Goal: Task Accomplishment & Management: Manage account settings

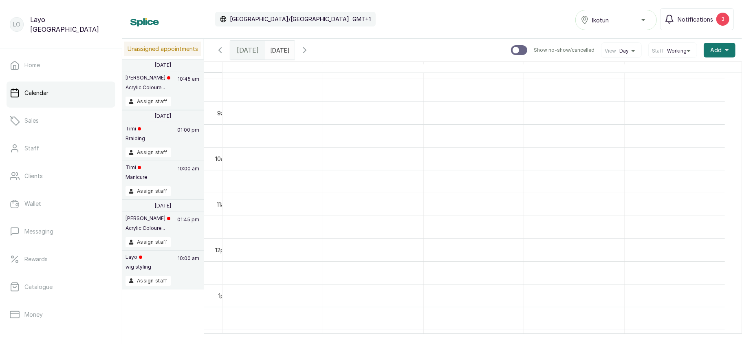
scroll to position [385, 0]
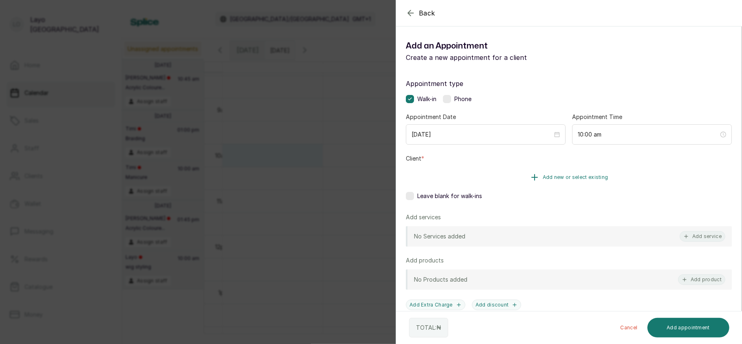
click at [559, 177] on span "Add new or select existing" at bounding box center [576, 177] width 66 height 7
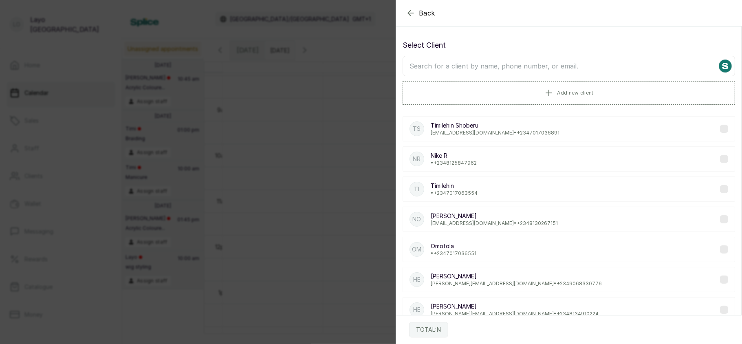
click at [473, 135] on p "[EMAIL_ADDRESS][DOMAIN_NAME] • [PHONE_NUMBER]" at bounding box center [495, 133] width 129 height 7
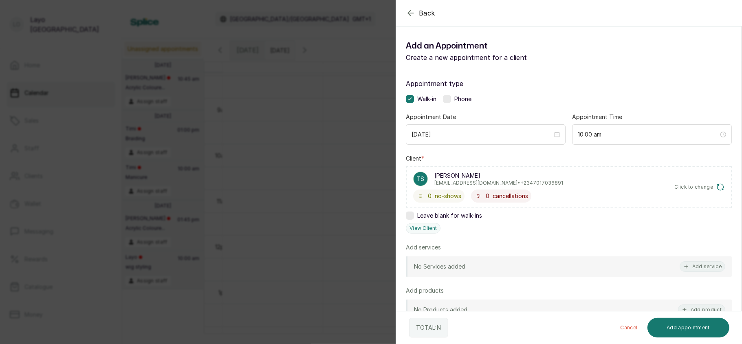
scroll to position [118, 0]
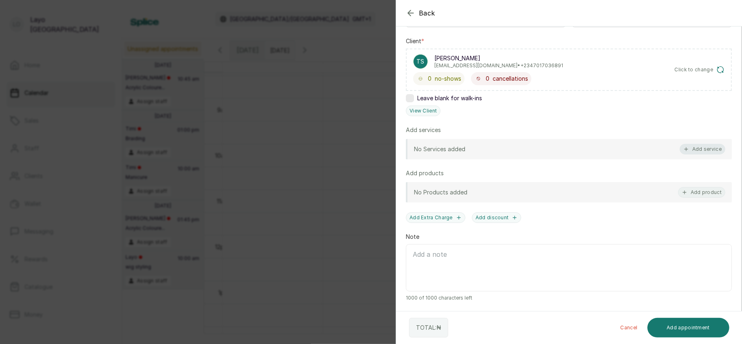
click at [683, 152] on button "Add service" at bounding box center [702, 149] width 46 height 11
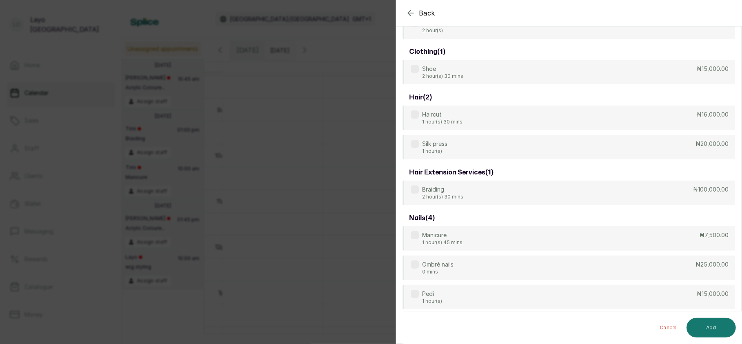
scroll to position [33, 0]
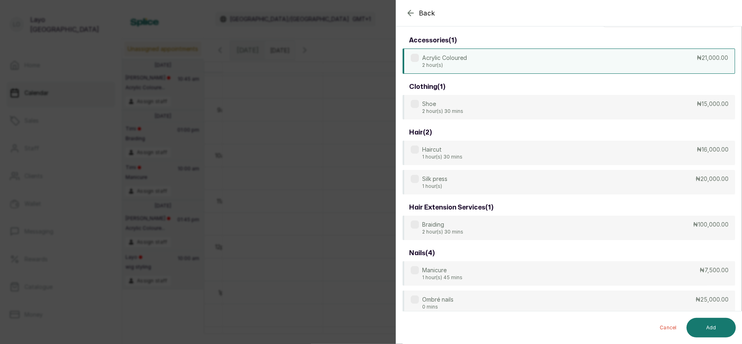
click at [620, 56] on div "Acrylic Coloured 2 hour(s) ₦21,000.00" at bounding box center [568, 60] width 332 height 25
click at [722, 325] on button "Add" at bounding box center [710, 328] width 49 height 20
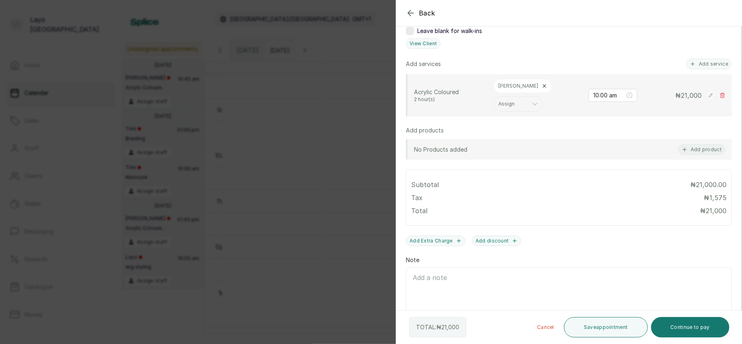
scroll to position [209, 0]
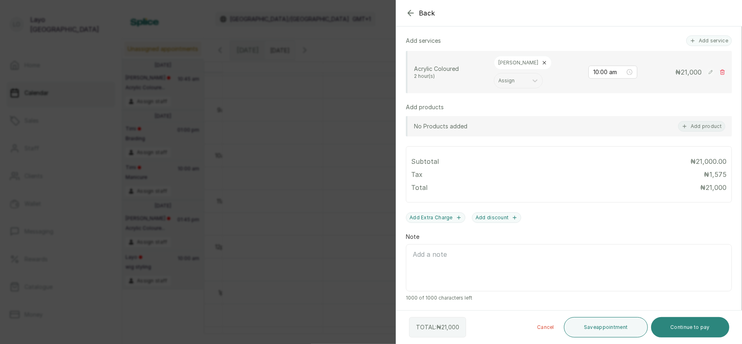
click at [679, 328] on button "Continue to pay" at bounding box center [690, 327] width 79 height 20
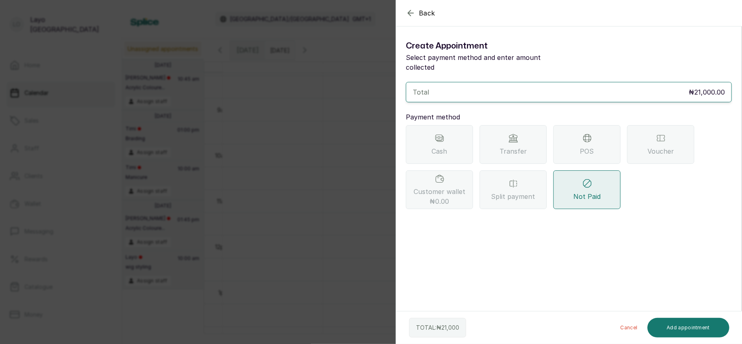
click at [442, 147] on span "Cash" at bounding box center [439, 151] width 15 height 10
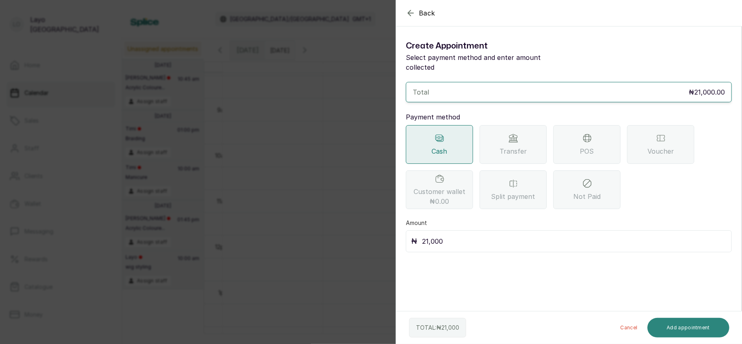
click at [681, 324] on button "Add appointment" at bounding box center [688, 328] width 82 height 20
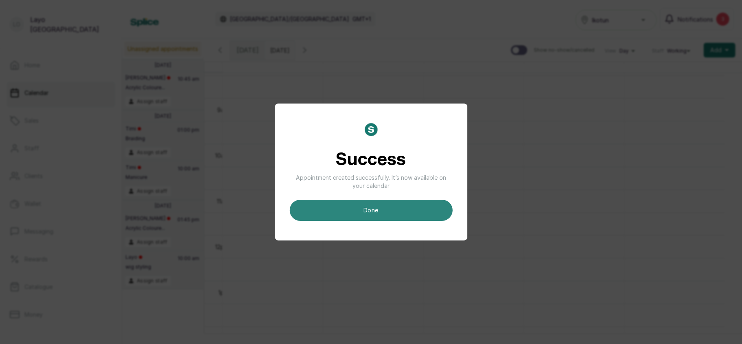
click at [430, 212] on button "done" at bounding box center [371, 210] width 163 height 21
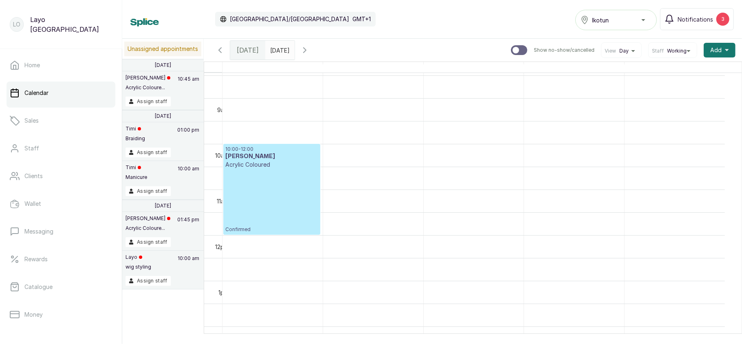
click at [294, 197] on div "10:00 - 12:00 Timilehin Shoberu Acrylic Coloured Confirmed" at bounding box center [271, 189] width 93 height 87
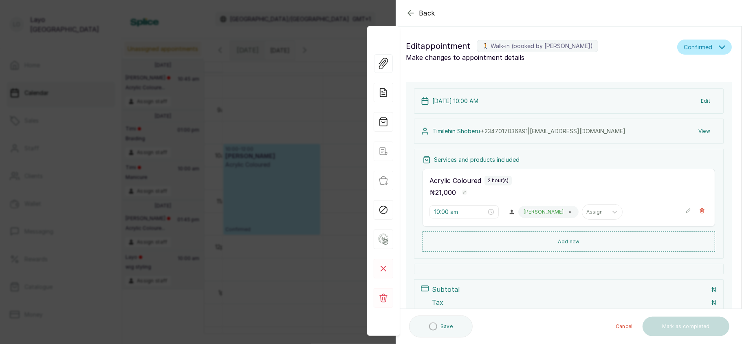
click at [706, 52] on button "Confirmed" at bounding box center [704, 47] width 55 height 15
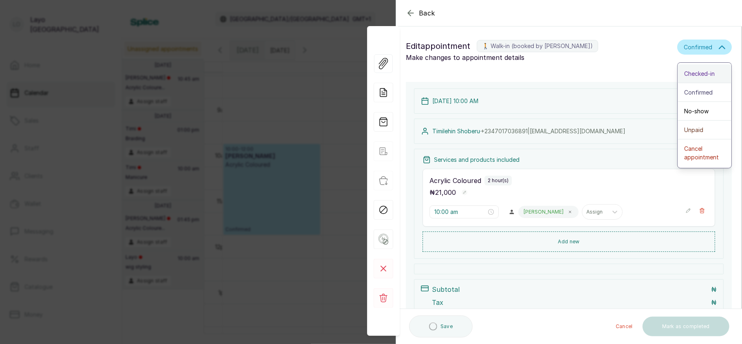
click at [701, 73] on span "Checked-in" at bounding box center [699, 73] width 31 height 9
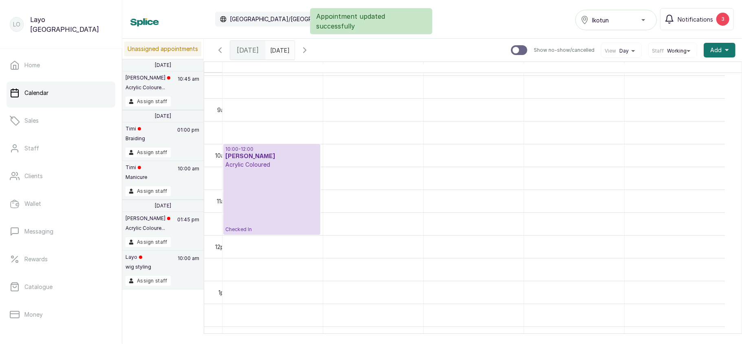
click at [284, 199] on div "10:00 - 12:00 Timilehin Shoberu Acrylic Coloured Checked In" at bounding box center [271, 189] width 93 height 87
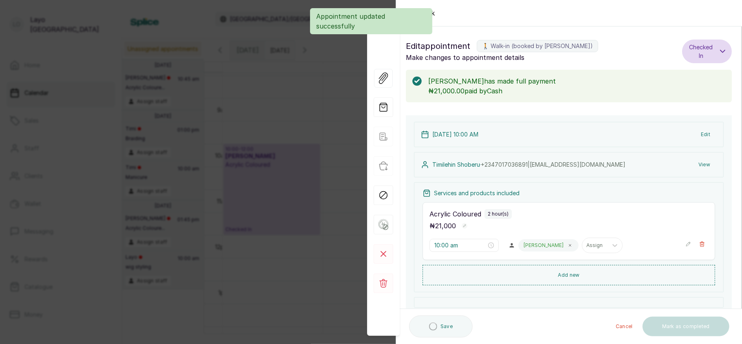
scroll to position [103, 0]
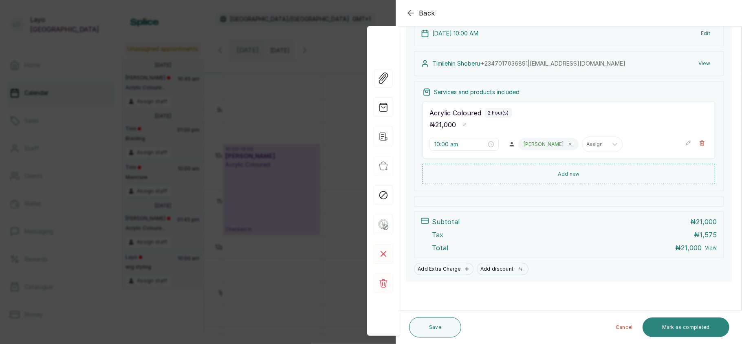
click at [684, 323] on button "Mark as completed" at bounding box center [685, 327] width 87 height 20
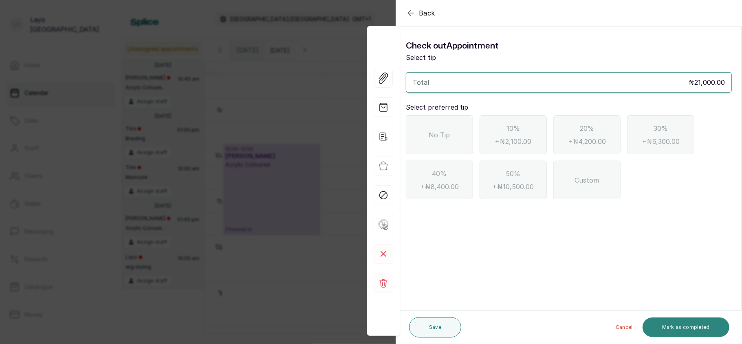
scroll to position [0, 0]
click at [435, 140] on div "No Tip" at bounding box center [439, 134] width 67 height 39
click at [699, 319] on button "Mark as completed" at bounding box center [685, 327] width 87 height 20
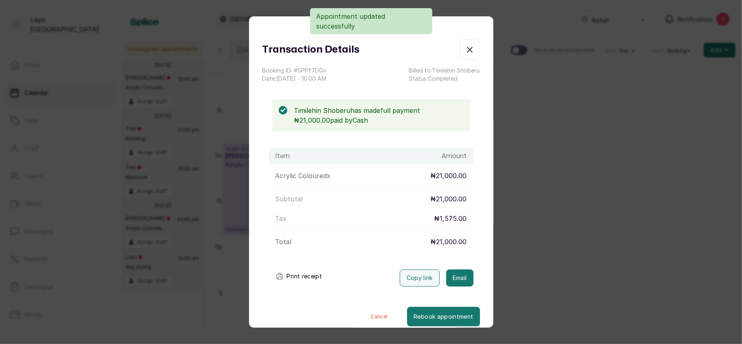
click at [597, 254] on div "Transaction Details Booking ID: # SPPf7DGv Date: [DATE] ・ 10:00 AM Billed to: […" at bounding box center [371, 172] width 742 height 344
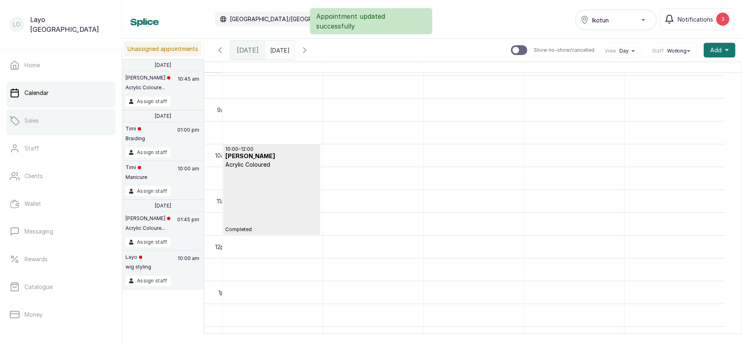
click at [55, 124] on link "Sales" at bounding box center [61, 120] width 109 height 23
